Goal: Check status: Check status

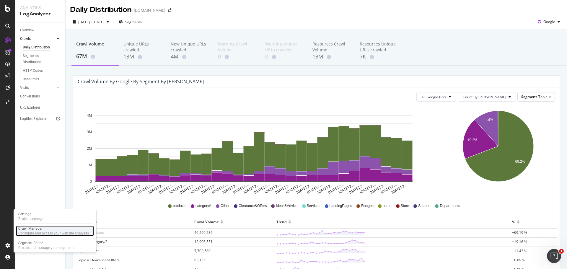
click at [37, 228] on div "Crawl Manager" at bounding box center [53, 228] width 71 height 5
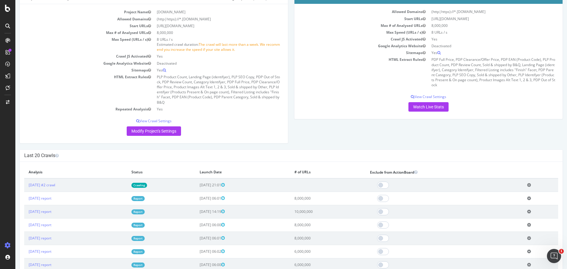
scroll to position [59, 0]
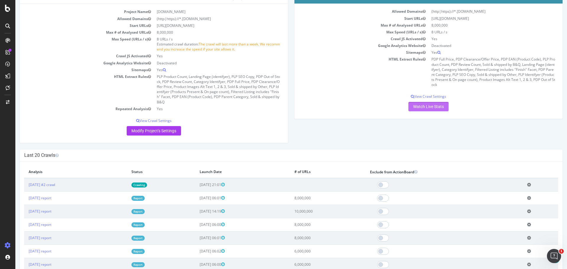
click at [433, 105] on link "Watch Live Stats" at bounding box center [429, 106] width 40 height 9
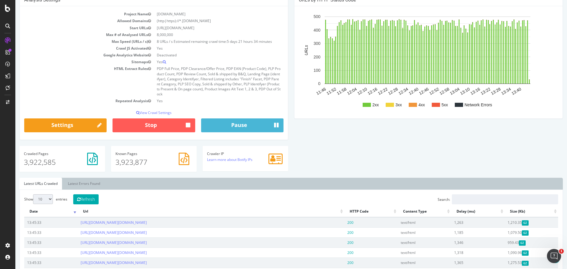
scroll to position [59, 0]
